Goal: Information Seeking & Learning: Find specific fact

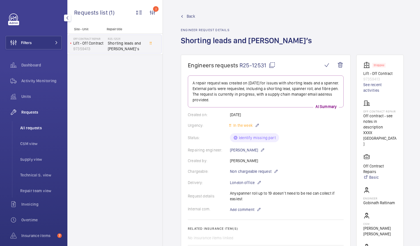
click at [37, 128] on span "All requests" at bounding box center [41, 128] width 42 height 6
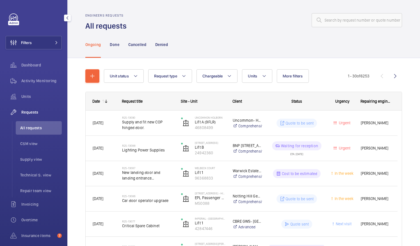
click at [42, 129] on span "All requests" at bounding box center [41, 128] width 42 height 6
click at [324, 21] on input "text" at bounding box center [357, 20] width 90 height 14
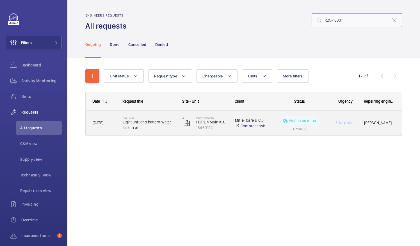
type input "R25-10331"
click at [167, 126] on span "Light unit and battery, water leak in pit" at bounding box center [149, 124] width 52 height 11
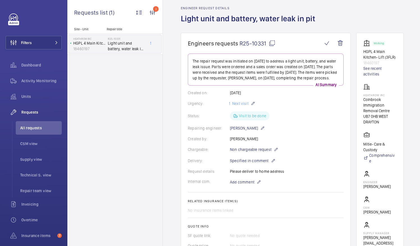
scroll to position [22, 0]
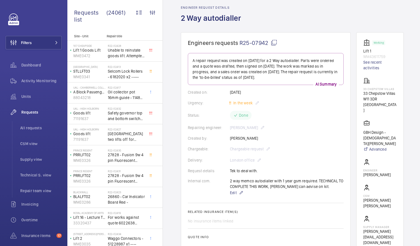
scroll to position [22, 0]
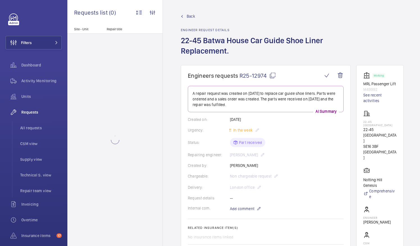
click at [272, 75] on mat-icon at bounding box center [272, 75] width 7 height 7
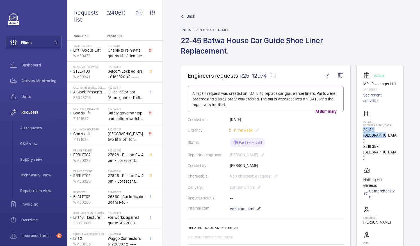
drag, startPoint x: 370, startPoint y: 130, endPoint x: 391, endPoint y: 136, distance: 21.9
click at [391, 136] on p "22-45 Batwa House" at bounding box center [379, 135] width 33 height 17
drag, startPoint x: 391, startPoint y: 136, endPoint x: 374, endPoint y: 134, distance: 17.3
copy p "22-45 Batwa House"
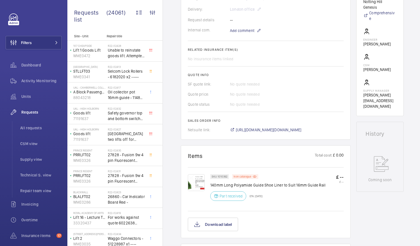
scroll to position [179, 0]
drag, startPoint x: 211, startPoint y: 183, endPoint x: 326, endPoint y: 187, distance: 115.4
click at [326, 187] on div "SKU 1010392 Non catalogue 140mm Long Polyamide Guide Shoe Liner to Suit 16mm Gu…" at bounding box center [276, 189] width 133 height 30
drag, startPoint x: 326, startPoint y: 187, endPoint x: 306, endPoint y: 186, distance: 19.7
copy p "140mm Long Polyamide Guide Shoe Liner to Suit 16mm Guide Rail"
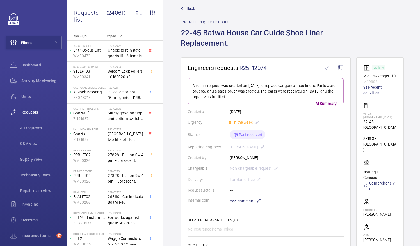
scroll to position [0, 0]
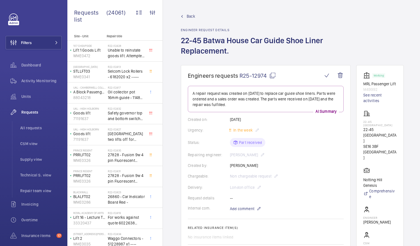
click at [272, 75] on mat-icon at bounding box center [272, 75] width 7 height 7
copy p "140mm Long Polyamide Guide Shoe Liner to Suit 16mm Guide Rail"
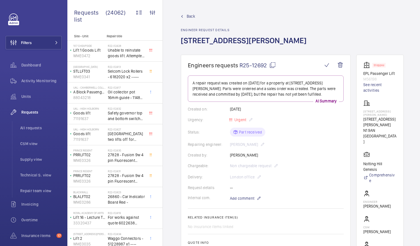
click at [272, 63] on mat-icon at bounding box center [272, 65] width 7 height 7
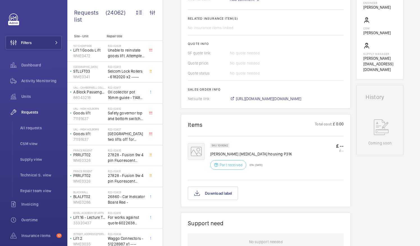
scroll to position [203, 0]
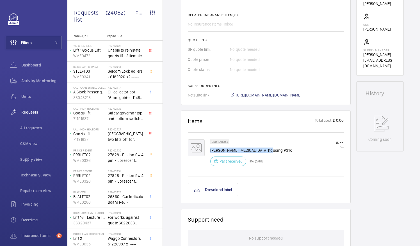
drag, startPoint x: 210, startPoint y: 150, endPoint x: 268, endPoint y: 149, distance: 58.4
click at [268, 149] on p "Schindler Retainer housing P31K" at bounding box center [251, 151] width 82 height 6
drag, startPoint x: 268, startPoint y: 149, endPoint x: 262, endPoint y: 150, distance: 6.8
copy p "Schindler Retainer housing P31K"
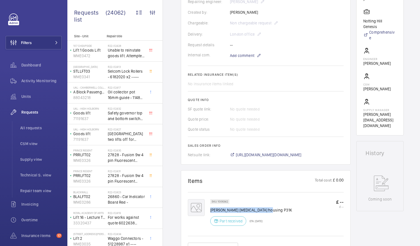
scroll to position [141, 0]
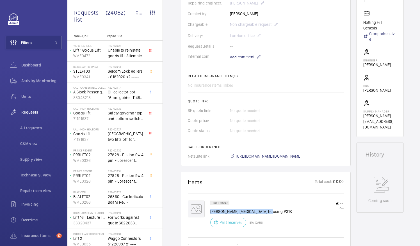
copy p "Schindler Retainer housing P31K"
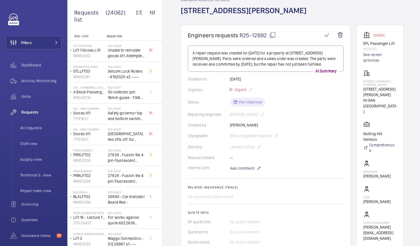
scroll to position [30, 0]
drag, startPoint x: 369, startPoint y: 86, endPoint x: 397, endPoint y: 86, distance: 27.8
click at [397, 86] on wm-front-card "Stopped EPL Passenger Lift M56198 See recent activities 65 Winton Court 65 Wint…" at bounding box center [379, 137] width 47 height 224
drag, startPoint x: 397, startPoint y: 86, endPoint x: 394, endPoint y: 87, distance: 2.8
copy p "65 Winton Court"
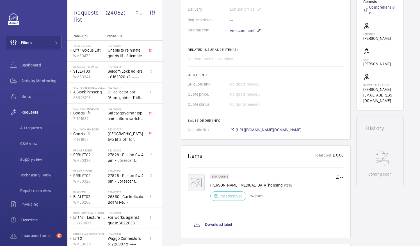
scroll to position [168, 0]
